Goal: Communication & Community: Answer question/provide support

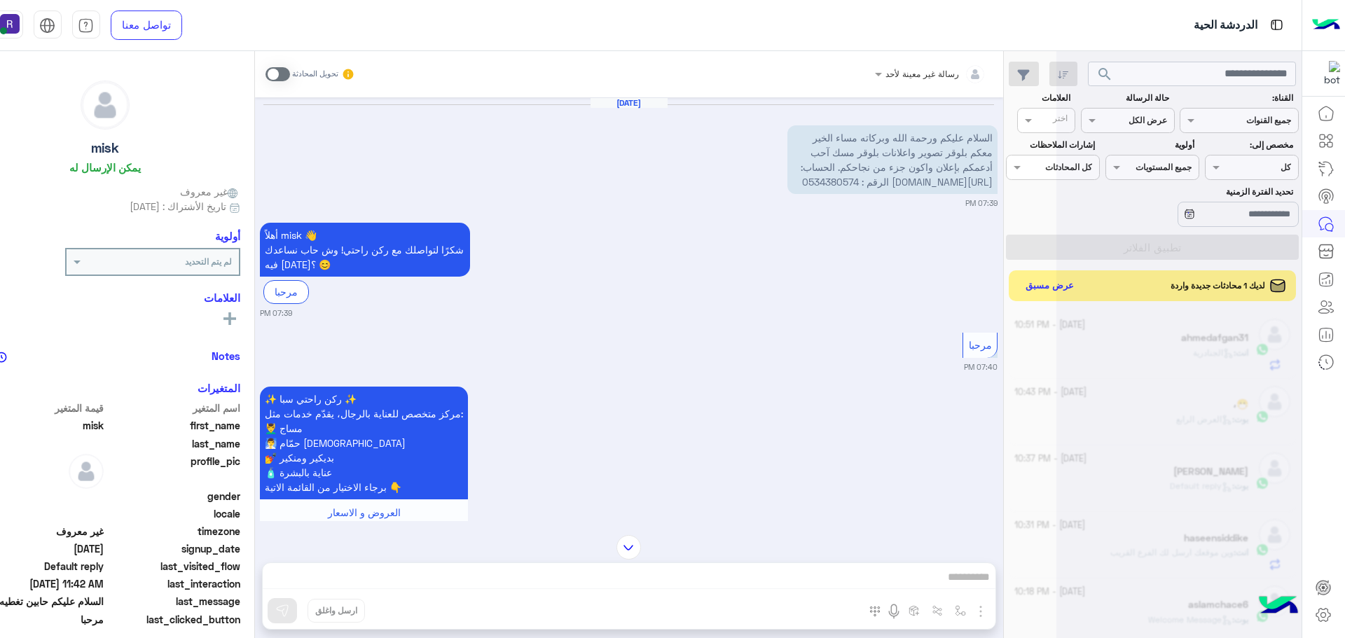
scroll to position [528, 0]
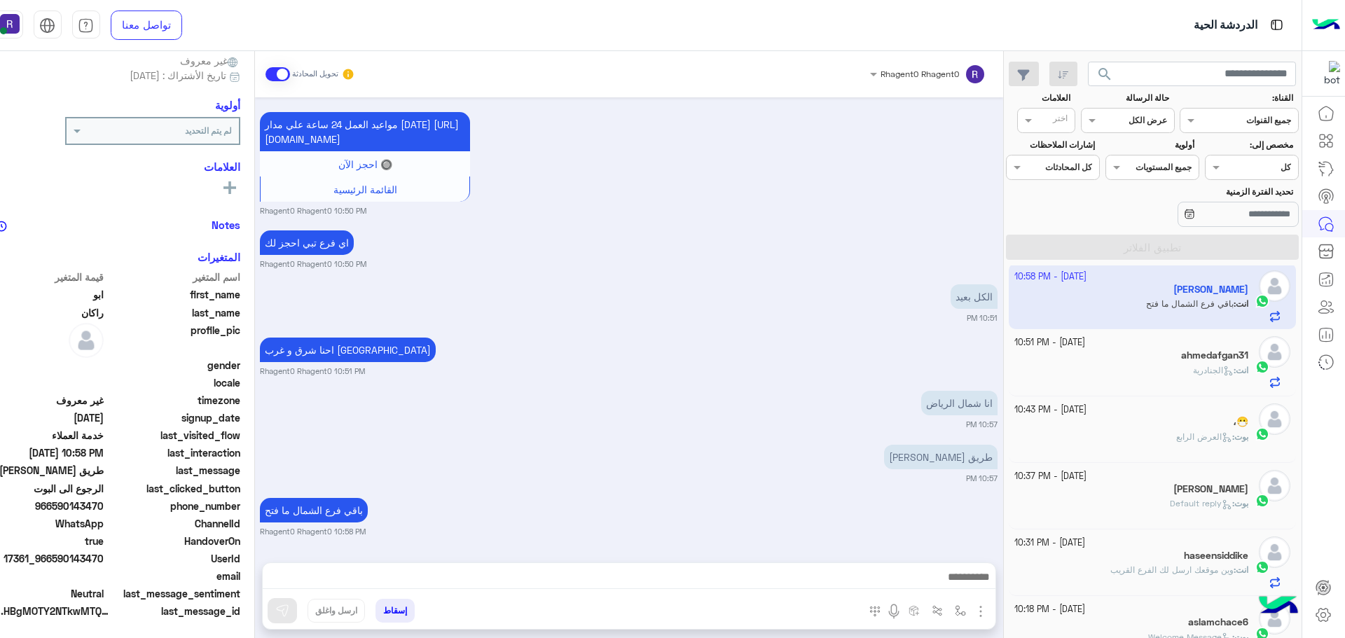
scroll to position [134, 0]
click at [290, 75] on span at bounding box center [278, 74] width 25 height 14
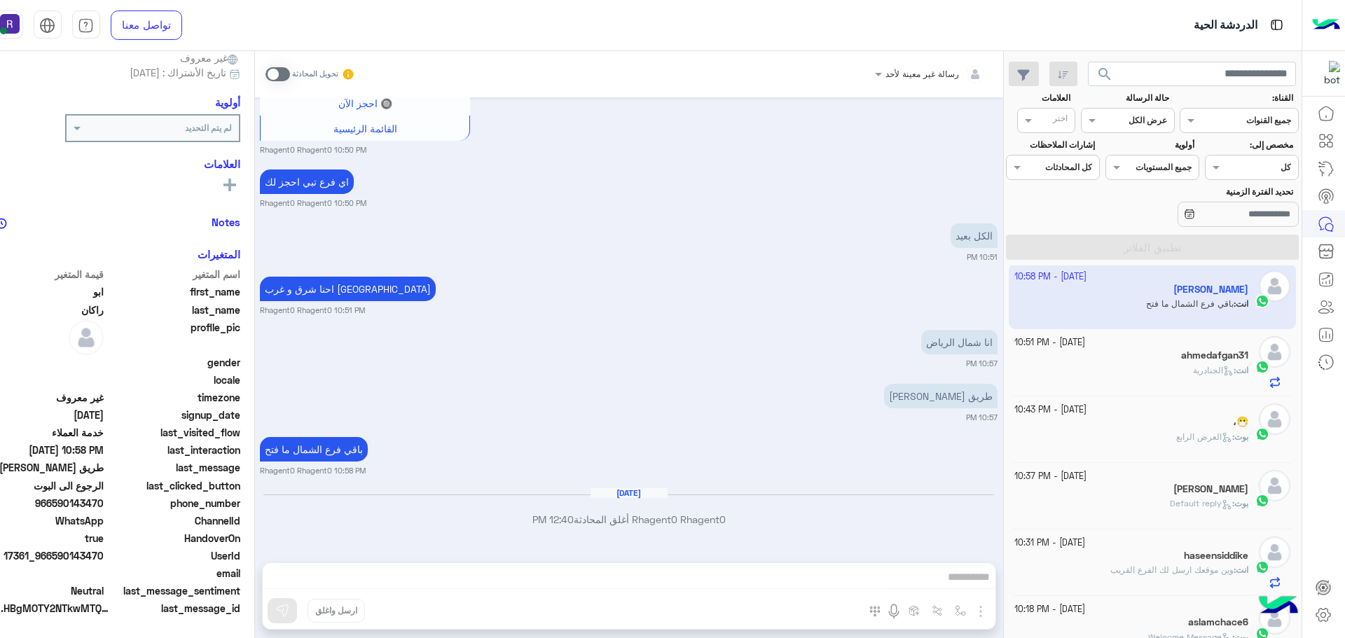
click at [1170, 370] on div "انت : الجنادرية" at bounding box center [1131, 376] width 234 height 25
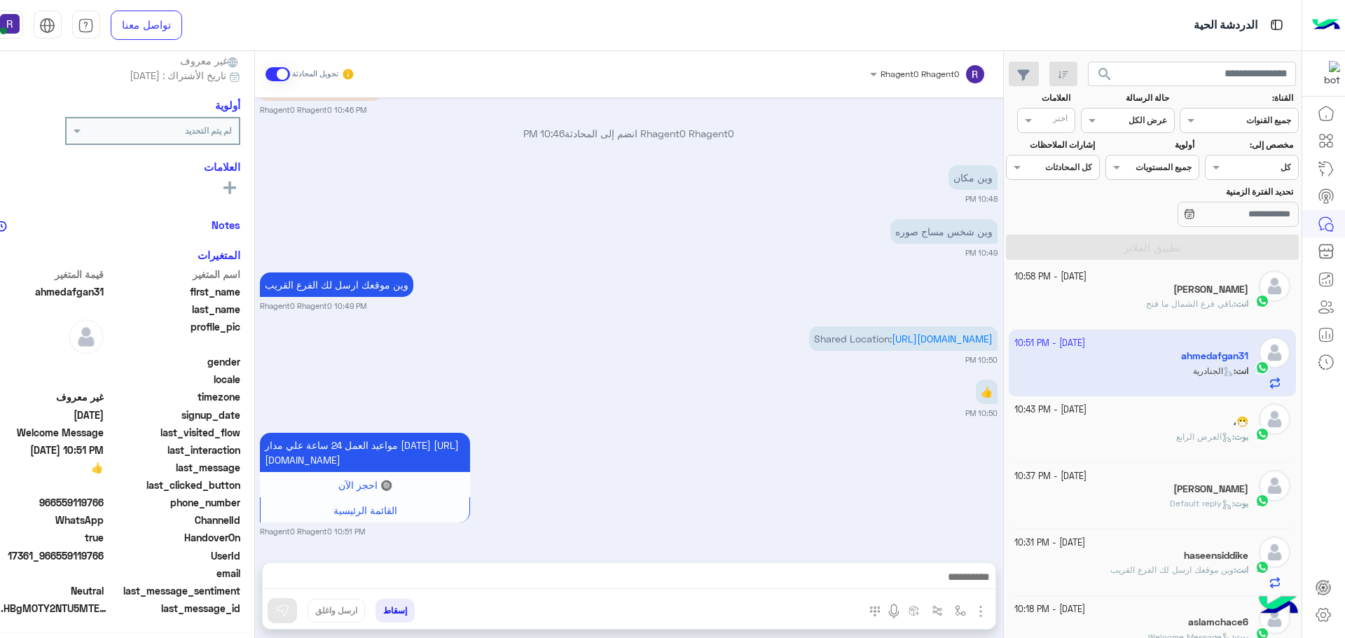
scroll to position [134, 0]
click at [290, 76] on span at bounding box center [278, 74] width 25 height 14
